Goal: Check status: Check status

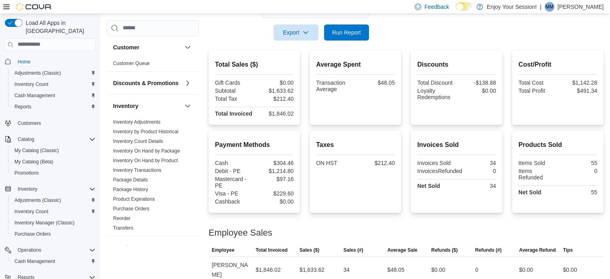
scroll to position [42, 0]
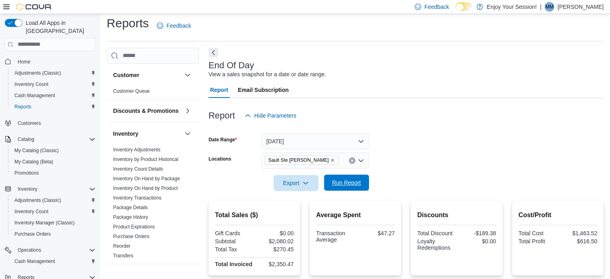
scroll to position [156, 0]
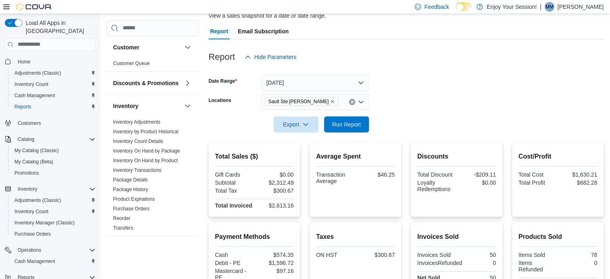
scroll to position [56, 0]
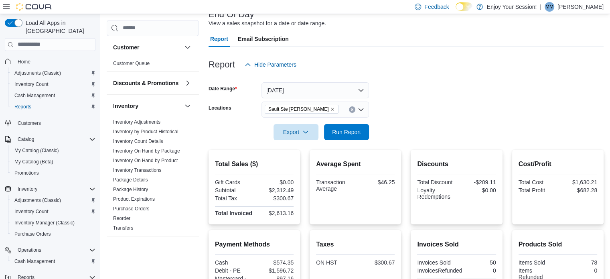
click at [429, 65] on div "Report Hide Parameters" at bounding box center [406, 65] width 395 height 16
